Goal: Information Seeking & Learning: Learn about a topic

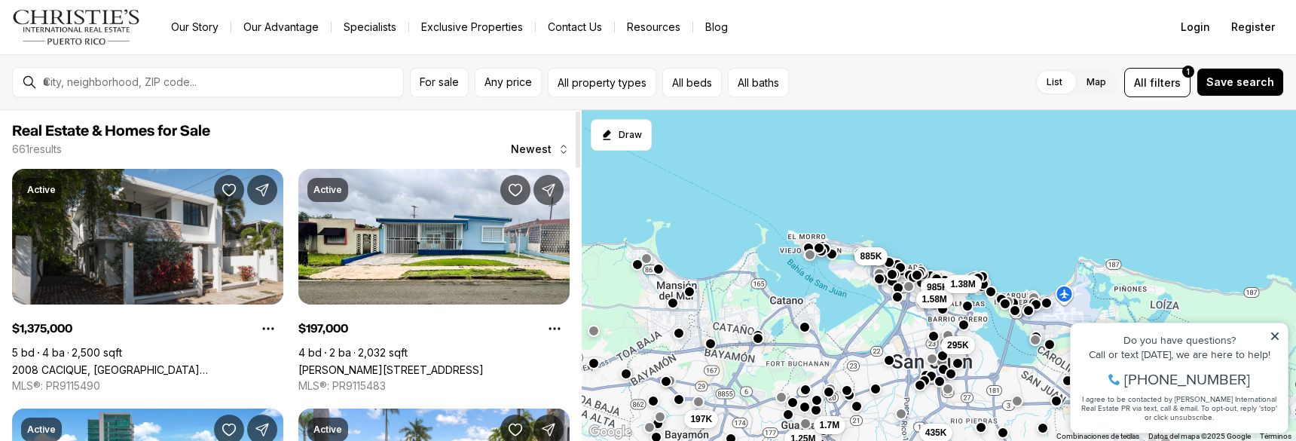
click at [158, 92] on div at bounding box center [220, 82] width 366 height 26
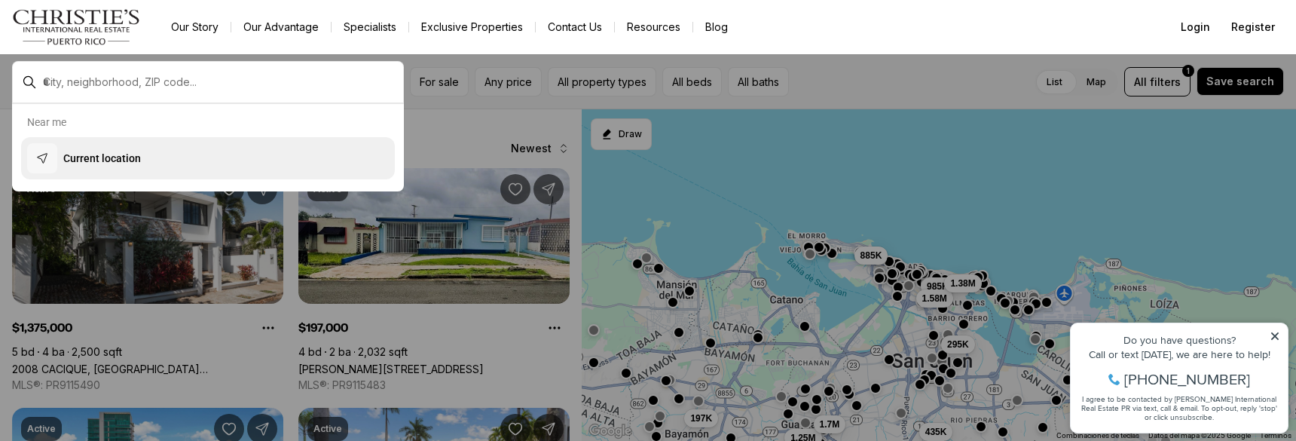
click at [126, 160] on p "Current location" at bounding box center [102, 158] width 78 height 15
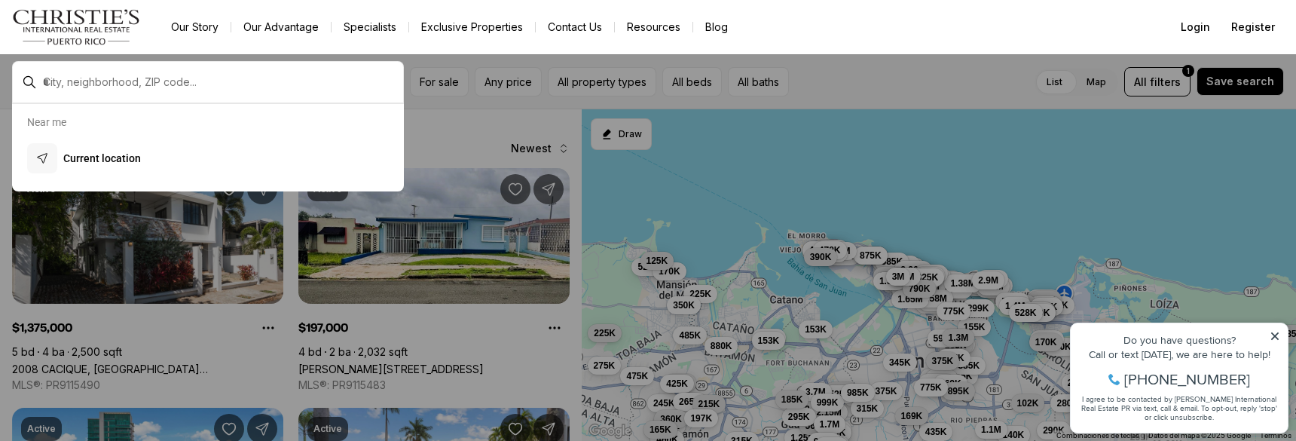
type input "**********"
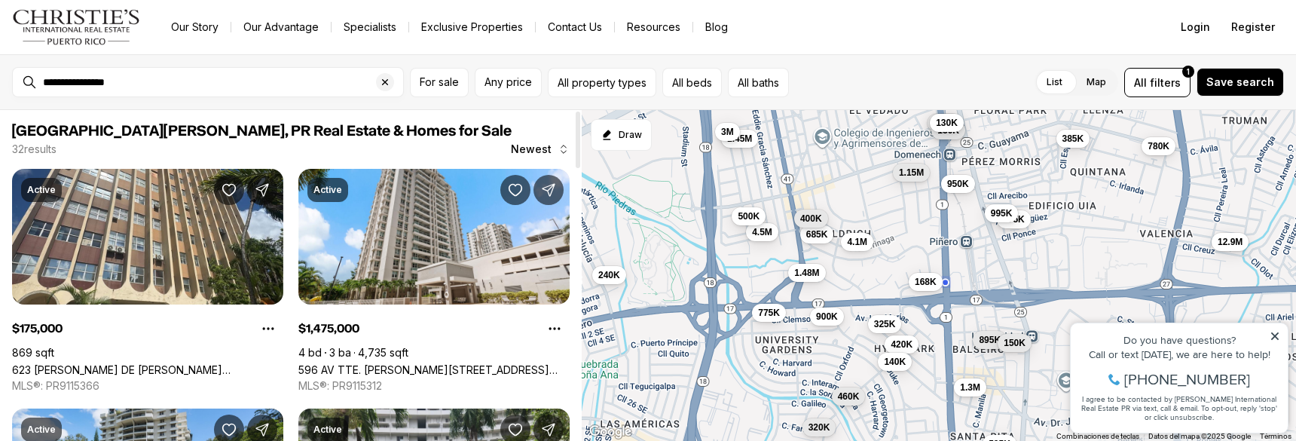
click at [558, 154] on icon "button" at bounding box center [564, 149] width 12 height 12
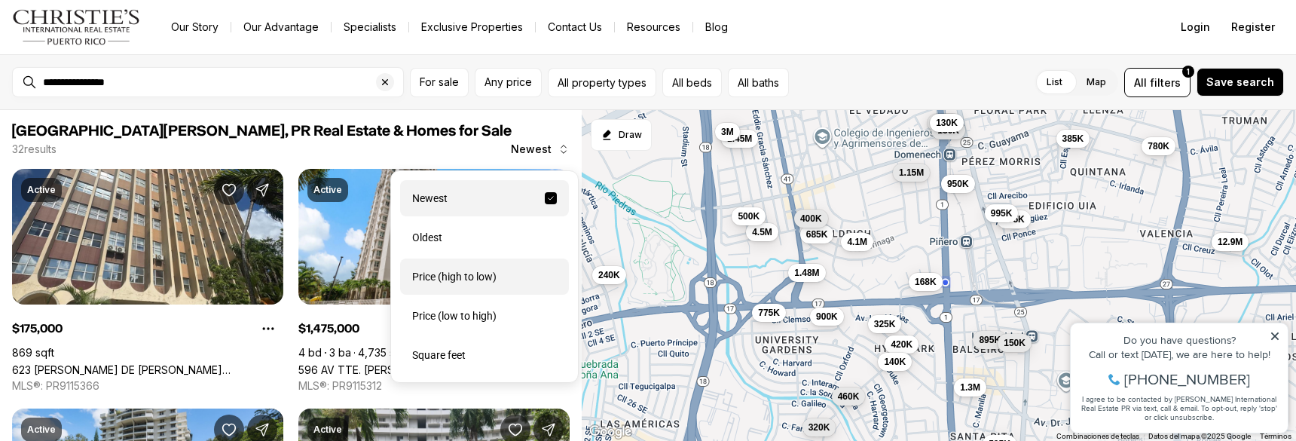
click at [475, 282] on div "Price (high to low)" at bounding box center [484, 276] width 169 height 36
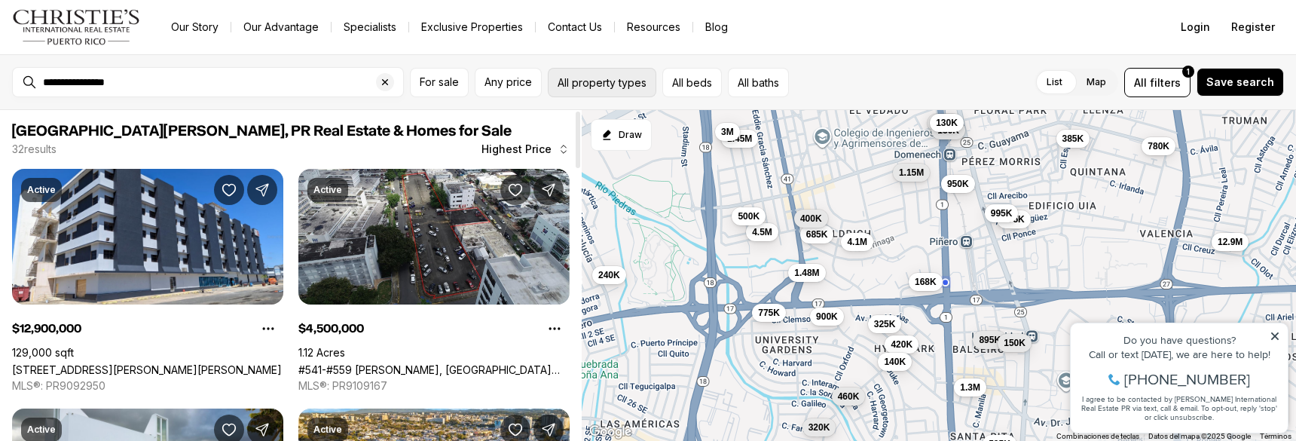
click at [598, 82] on button "All property types" at bounding box center [602, 82] width 108 height 29
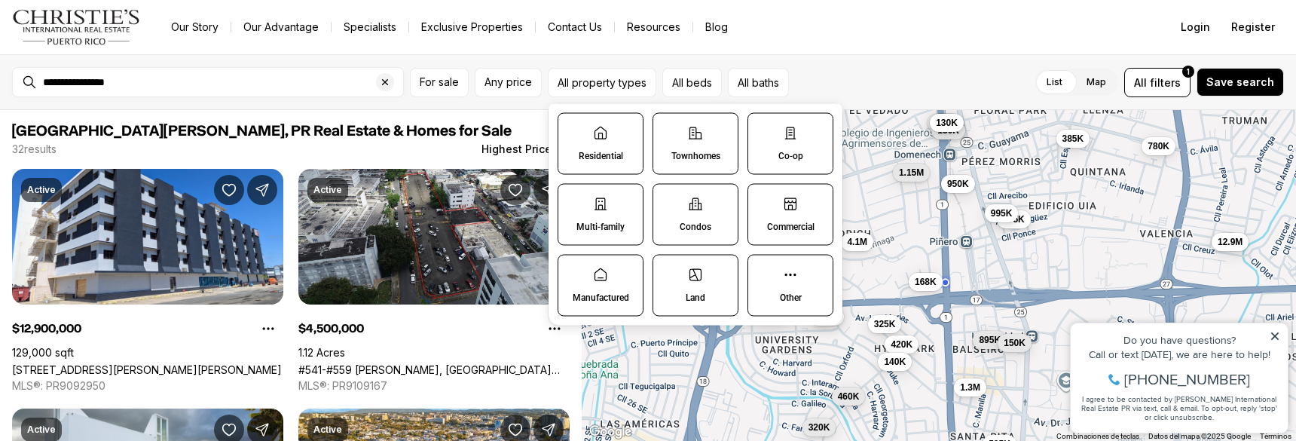
click at [587, 145] on label "Residential" at bounding box center [601, 144] width 86 height 62
click at [573, 129] on button "Residential" at bounding box center [565, 121] width 15 height 15
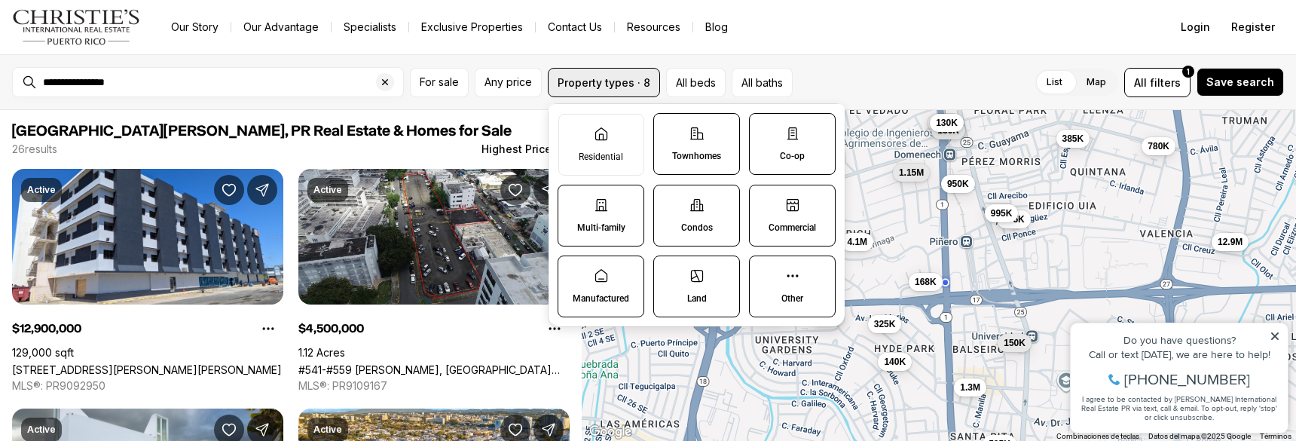
click at [553, 93] on button "Property types · 8" at bounding box center [604, 82] width 112 height 29
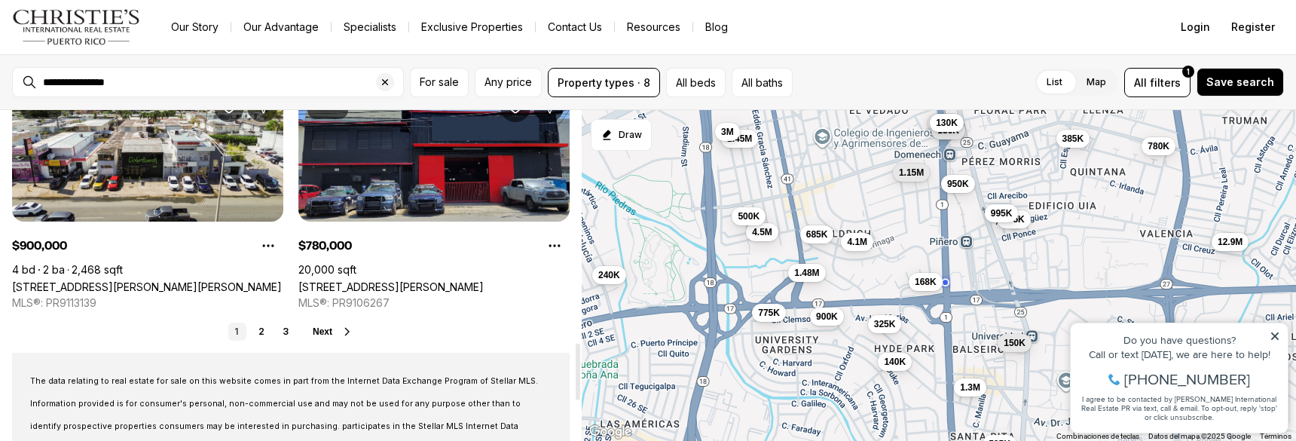
scroll to position [1432, 0]
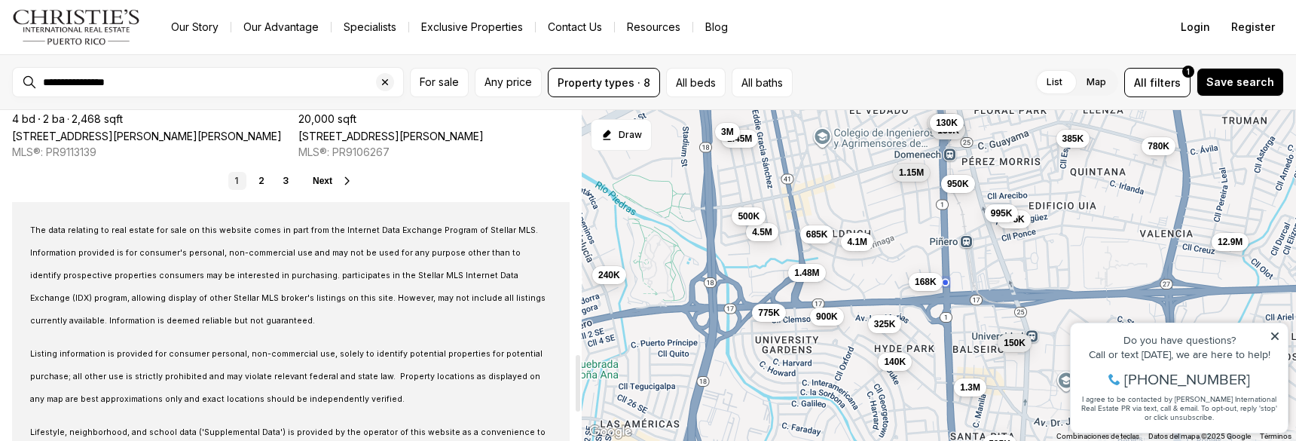
click at [351, 185] on icon at bounding box center [347, 181] width 12 height 12
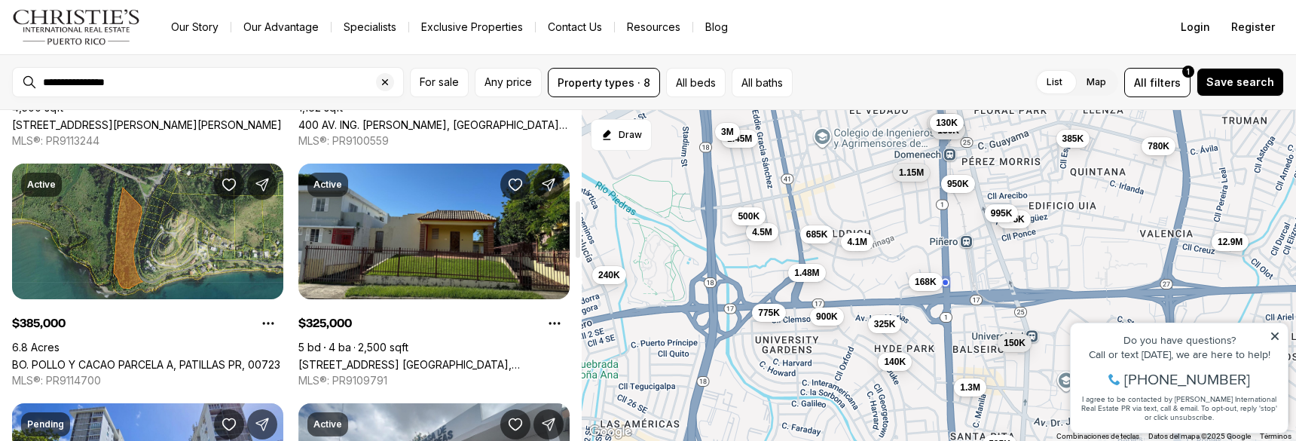
scroll to position [527, 0]
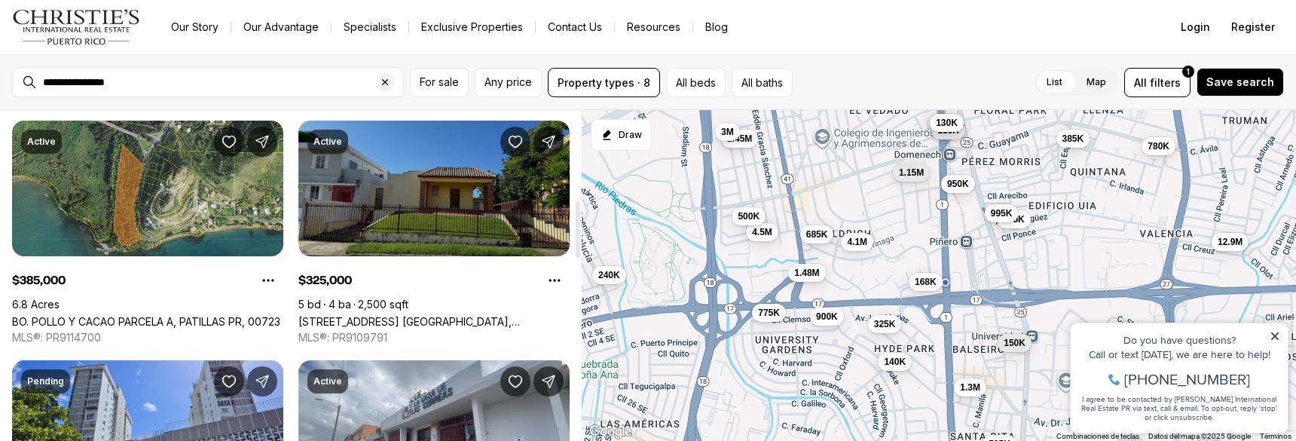
click at [357, 315] on link "[STREET_ADDRESS] [GEOGRAPHIC_DATA], [GEOGRAPHIC_DATA][PERSON_NAME], 00918" at bounding box center [433, 321] width 271 height 13
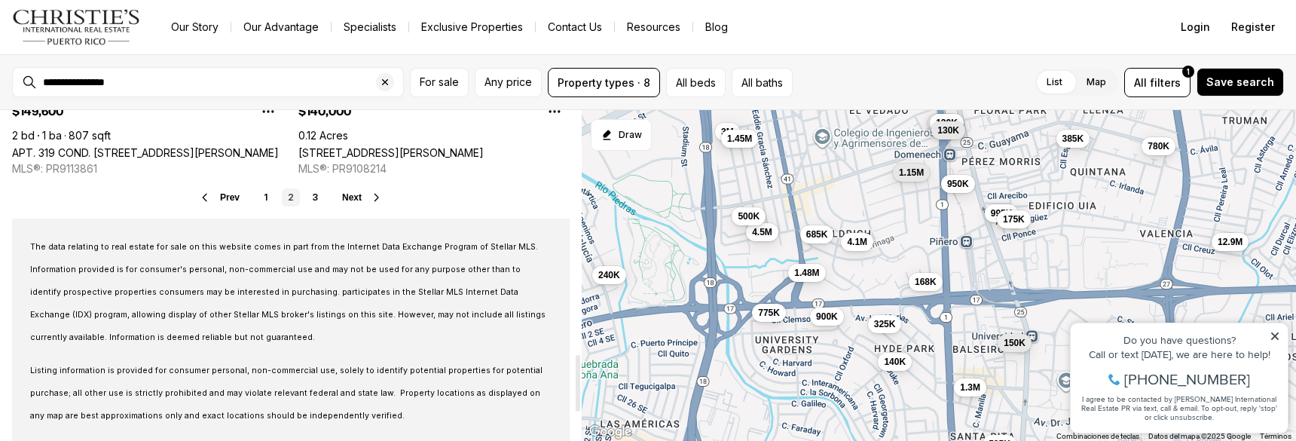
scroll to position [1432, 0]
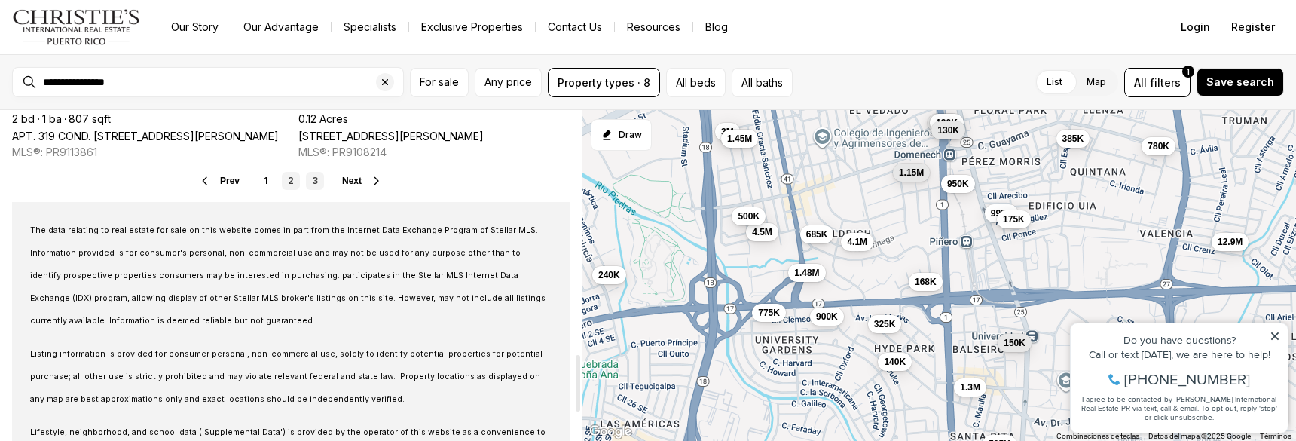
click at [313, 179] on link "3" at bounding box center [315, 181] width 18 height 18
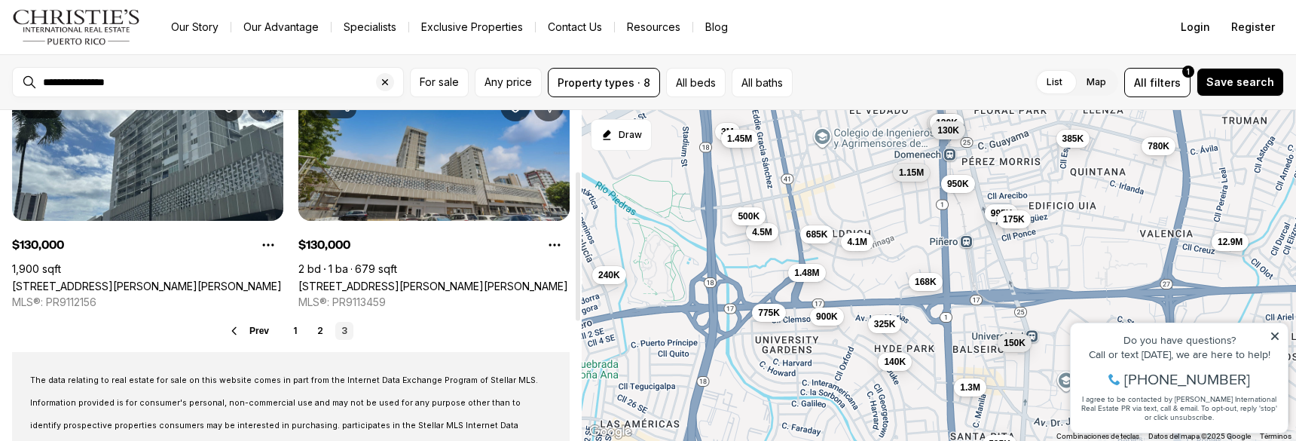
scroll to position [151, 0]
